Goal: Task Accomplishment & Management: Use online tool/utility

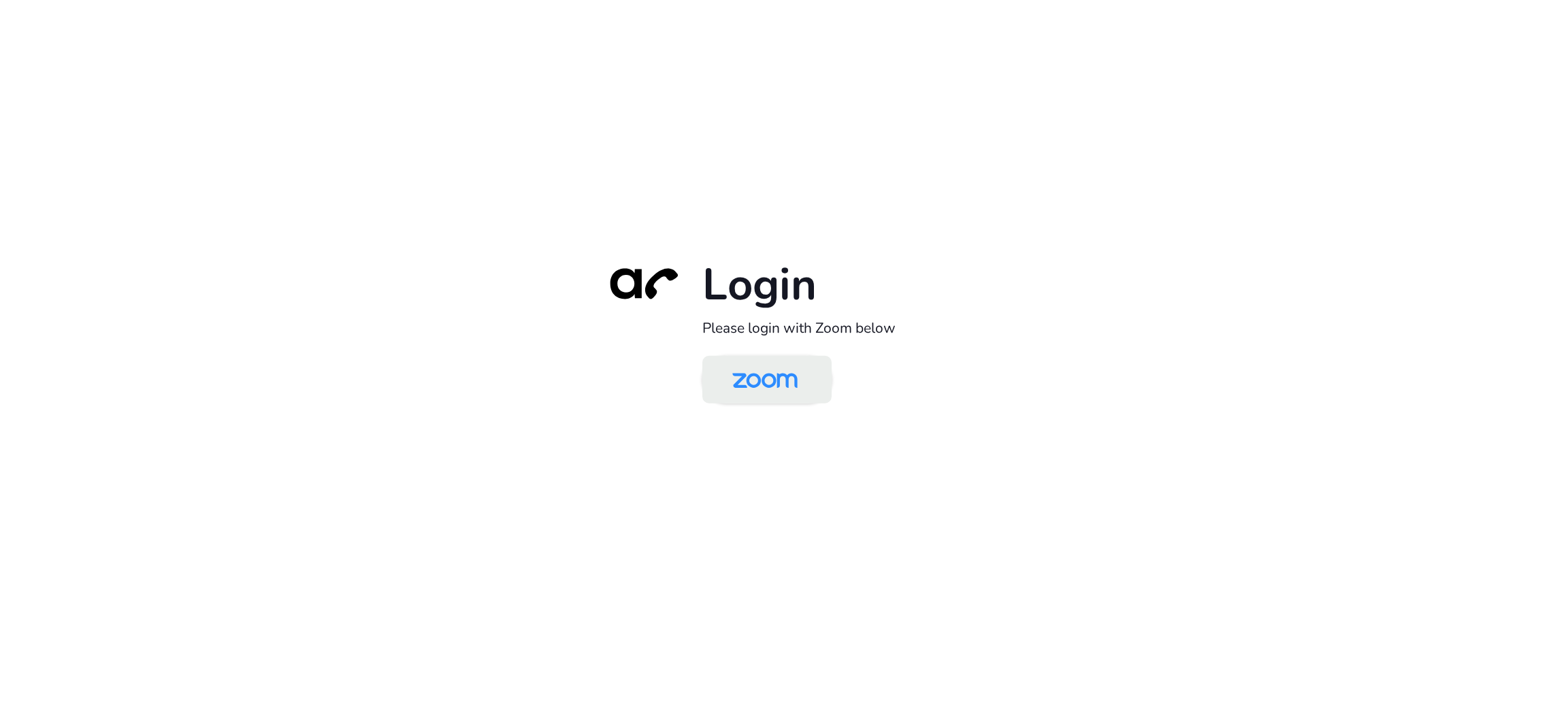
click at [782, 368] on img at bounding box center [764, 381] width 94 height 44
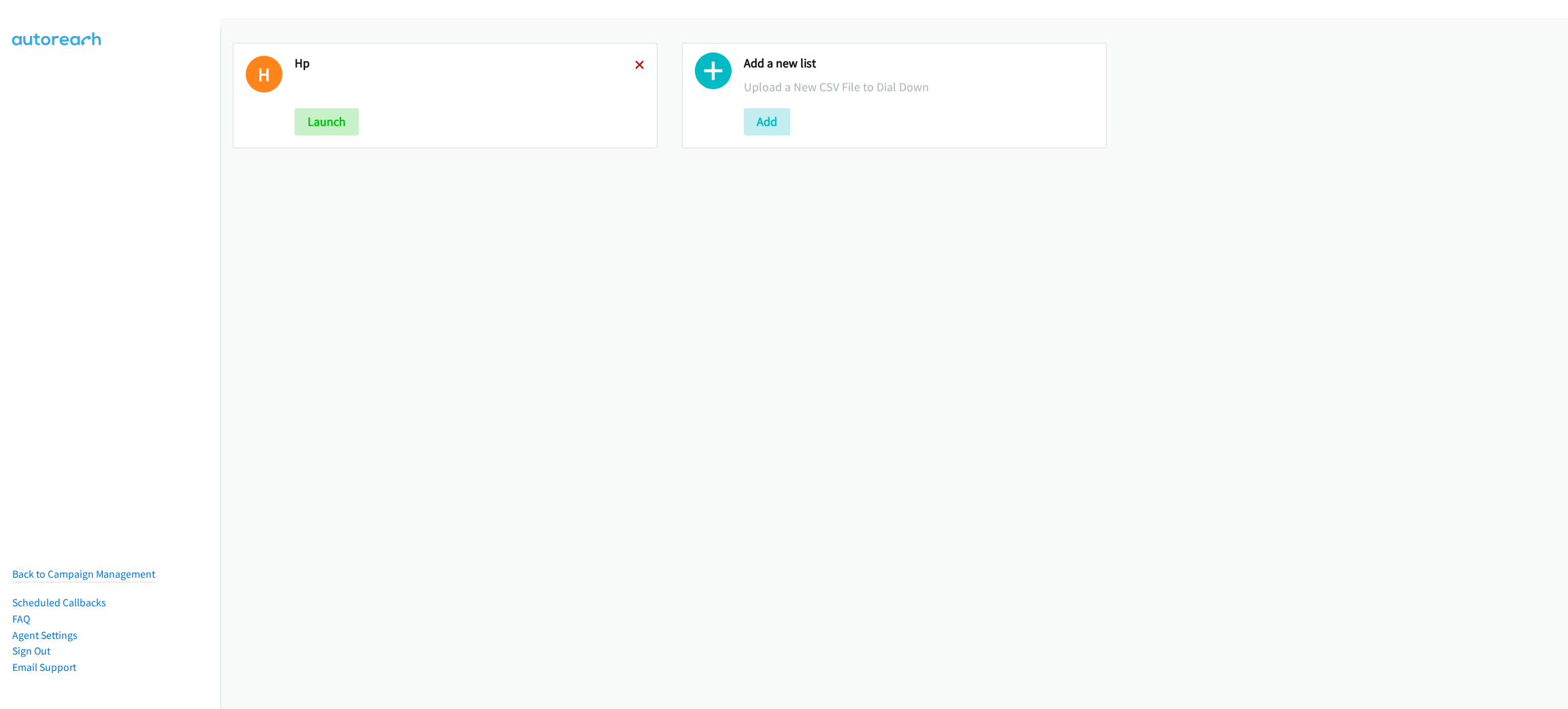
click at [635, 64] on icon at bounding box center [640, 66] width 10 height 10
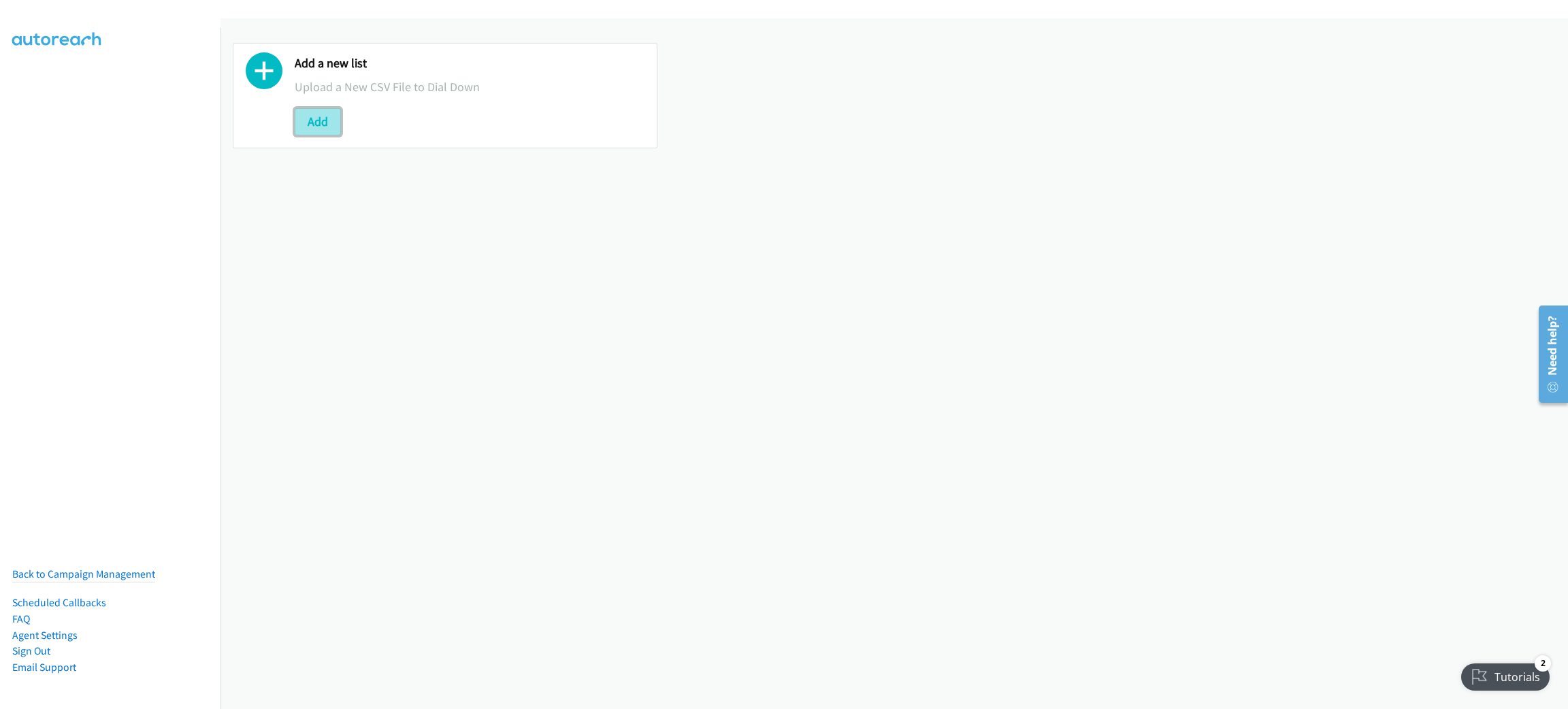
click at [330, 130] on button "Add" at bounding box center [317, 121] width 46 height 27
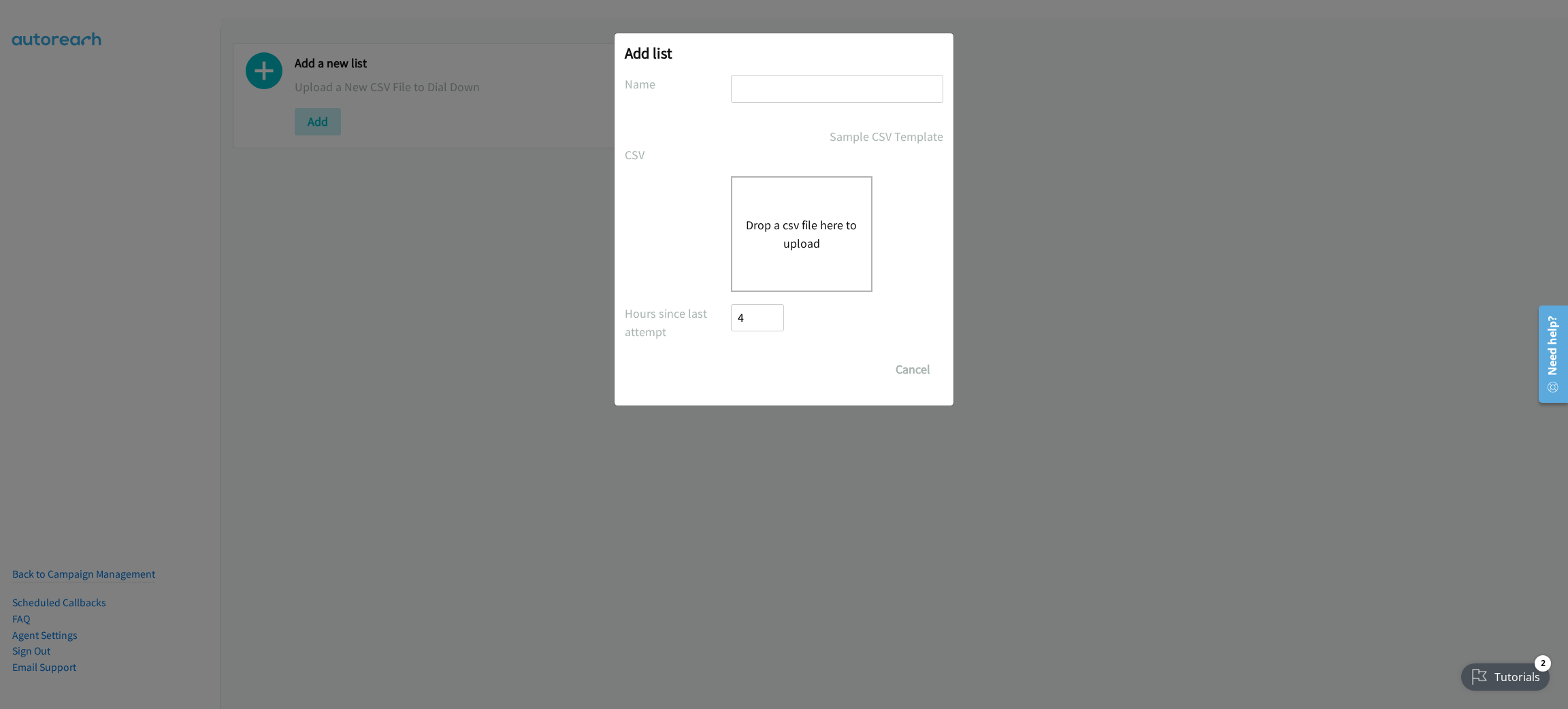
click at [839, 208] on div "Drop a csv file here to upload" at bounding box center [802, 234] width 142 height 116
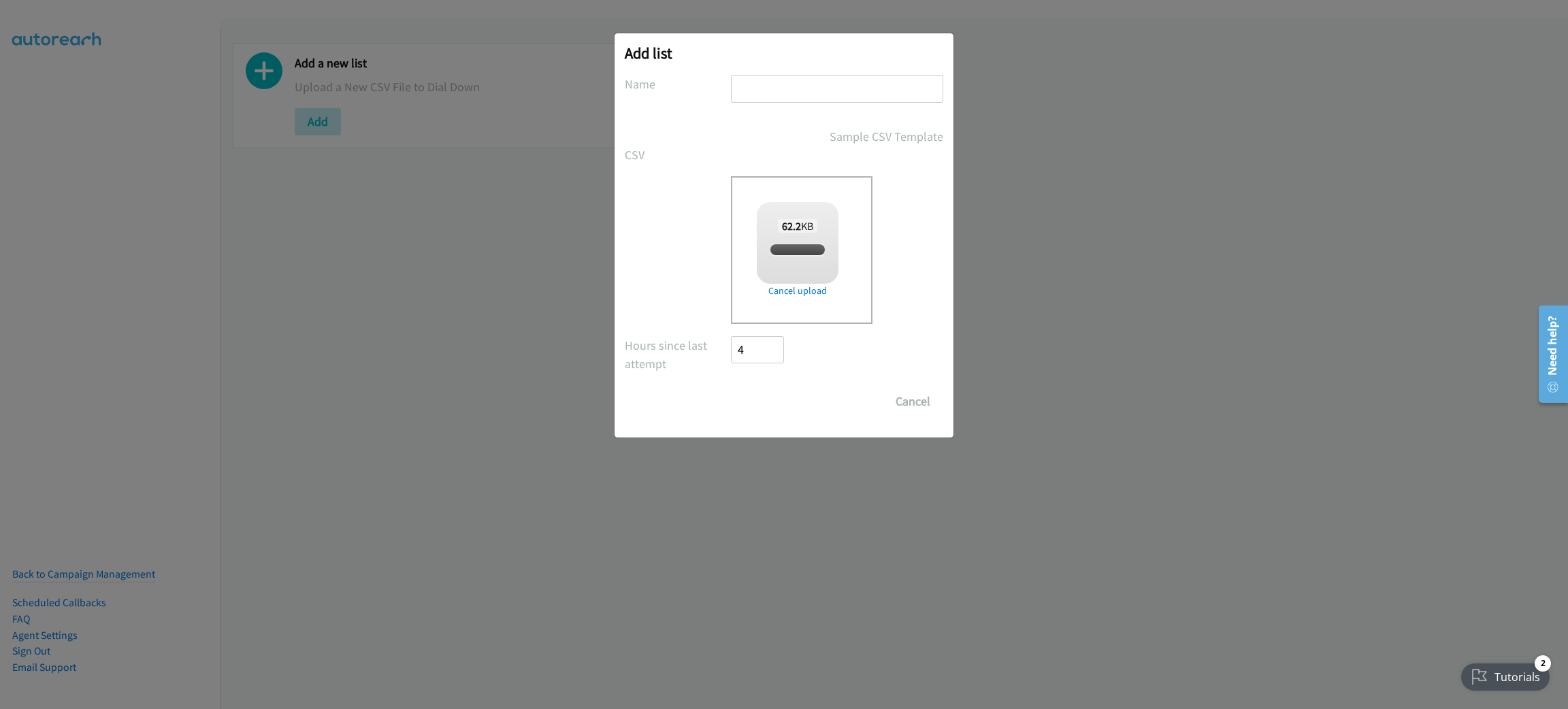
click at [791, 87] on input "text" at bounding box center [837, 89] width 212 height 28
checkbox input "true"
type input "LENOVO"
click at [731, 388] on input "Save List" at bounding box center [767, 401] width 72 height 27
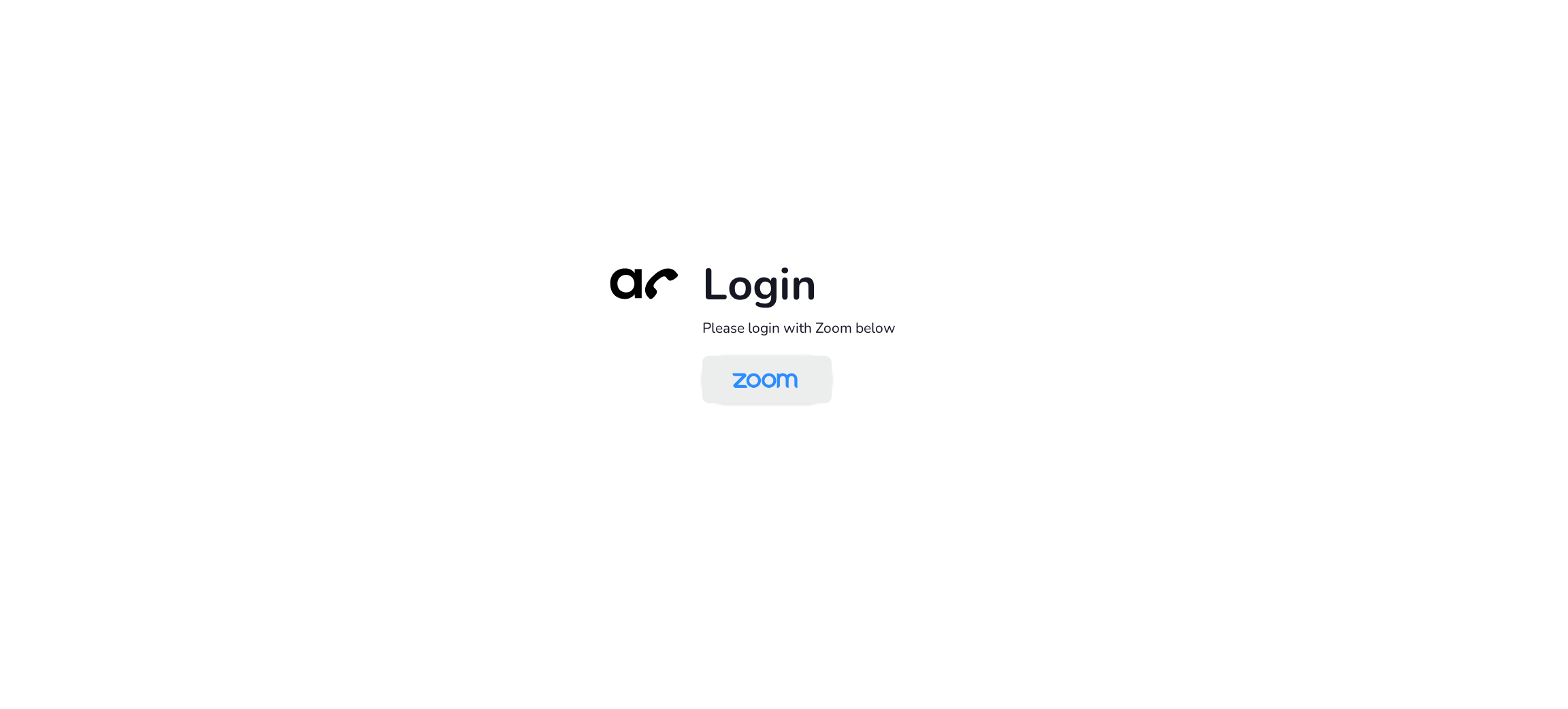
click at [781, 385] on img at bounding box center [764, 381] width 94 height 44
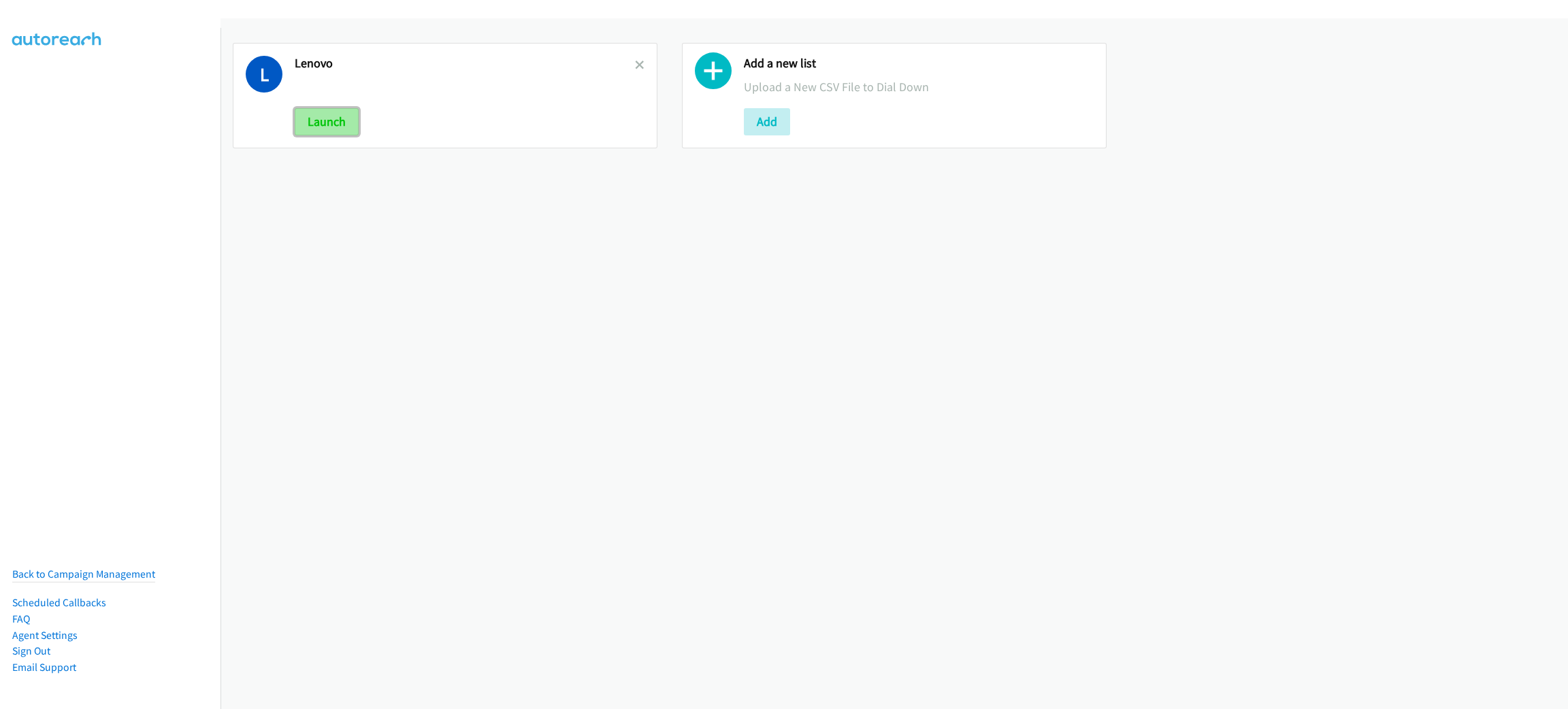
click at [334, 117] on button "Launch" at bounding box center [326, 121] width 64 height 27
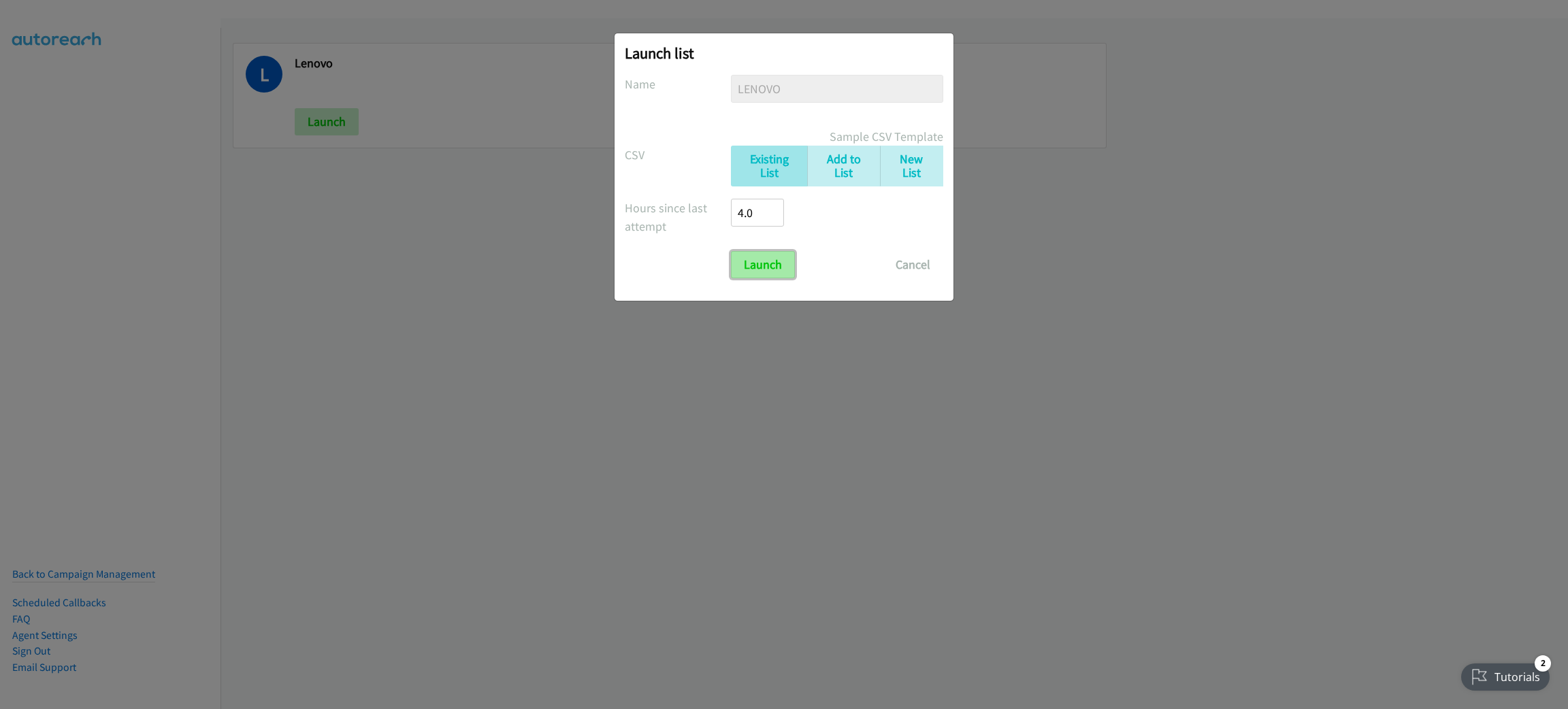
click at [785, 273] on input "Launch" at bounding box center [763, 264] width 64 height 27
